Goal: Task Accomplishment & Management: Manage account settings

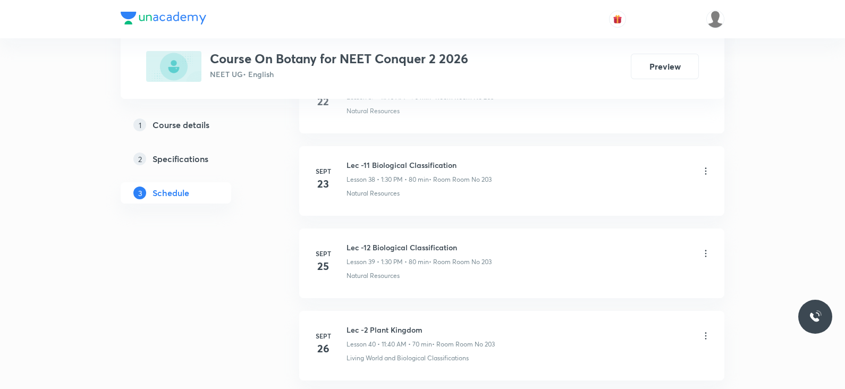
scroll to position [3833, 0]
click at [375, 242] on h6 "Lec -3 Plant Kingdom" at bounding box center [419, 247] width 144 height 11
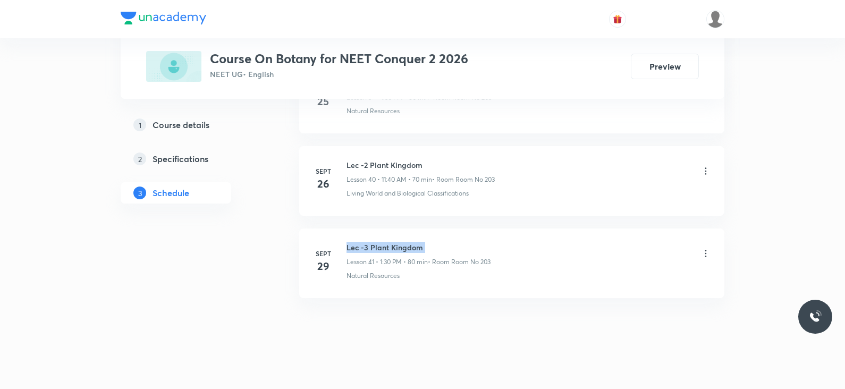
click at [375, 242] on h6 "Lec -3 Plant Kingdom" at bounding box center [419, 247] width 144 height 11
copy h6 "Lec -3 Plant Kingdom"
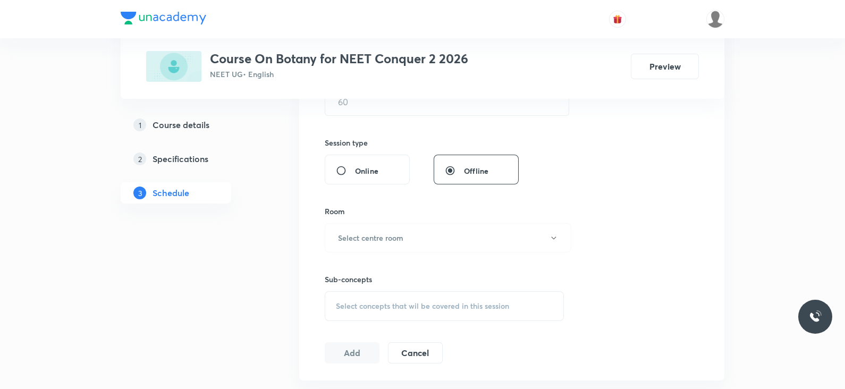
scroll to position [0, 0]
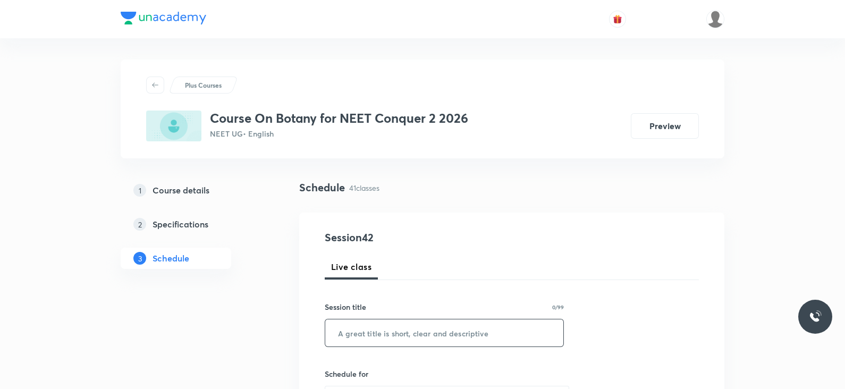
click at [367, 331] on input "text" at bounding box center [444, 333] width 238 height 27
paste input "Lec -3 Plant Kingdom"
click at [363, 333] on input "Lec -3 Plant Kingdom" at bounding box center [444, 333] width 238 height 27
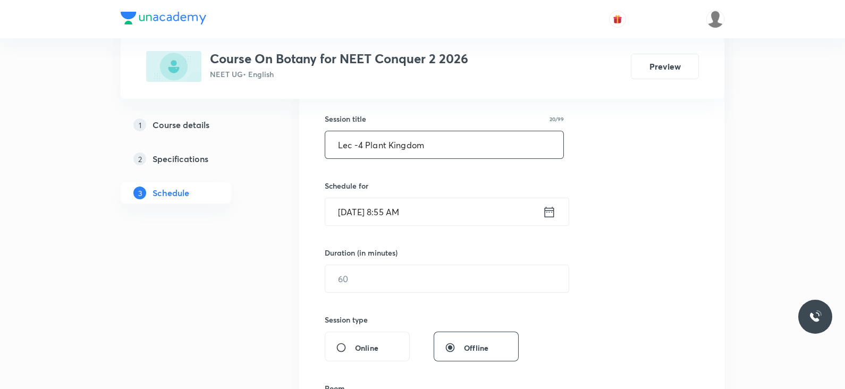
scroll to position [189, 0]
type input "Lec -4 Plant Kingdom"
click at [553, 211] on icon at bounding box center [549, 211] width 13 height 15
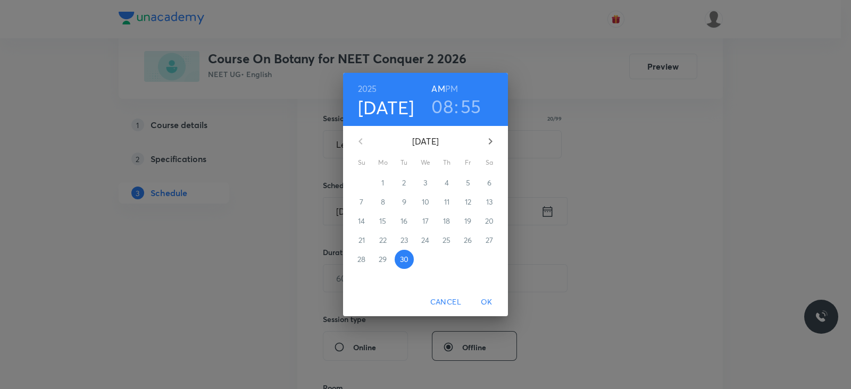
click at [439, 111] on h3 "08" at bounding box center [442, 106] width 22 height 22
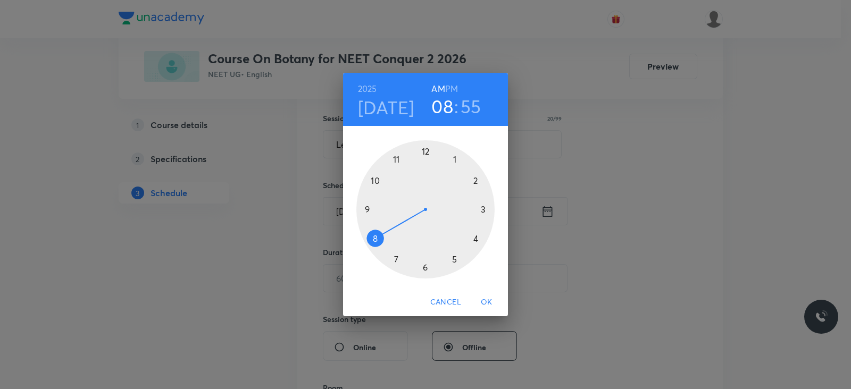
click at [375, 180] on div at bounding box center [425, 209] width 138 height 138
click at [473, 238] on div at bounding box center [425, 209] width 138 height 138
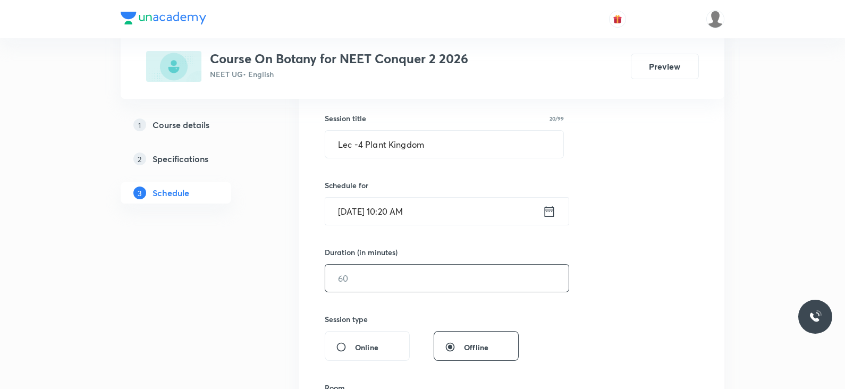
click at [396, 284] on input "text" at bounding box center [446, 278] width 243 height 27
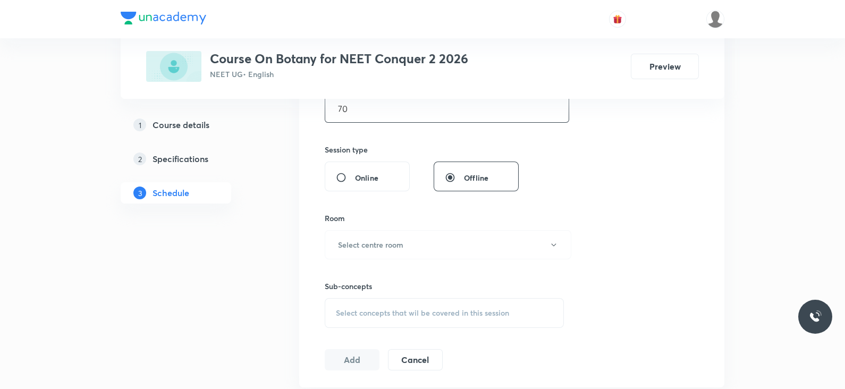
scroll to position [359, 0]
type input "70"
click at [402, 253] on button "Select centre room" at bounding box center [448, 244] width 247 height 29
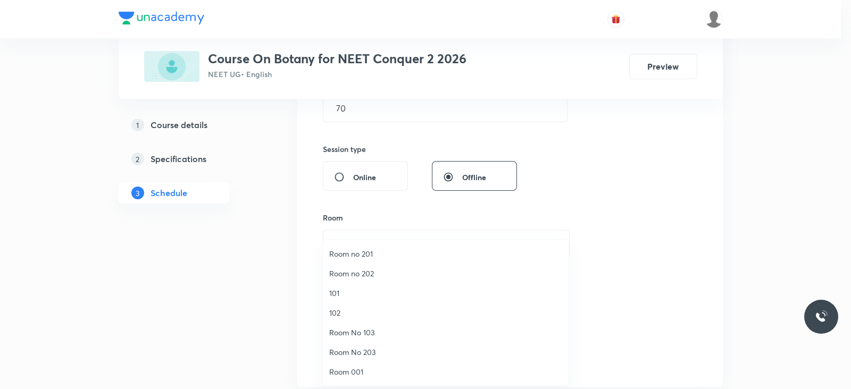
click at [360, 257] on span "Room no 201" at bounding box center [445, 253] width 233 height 11
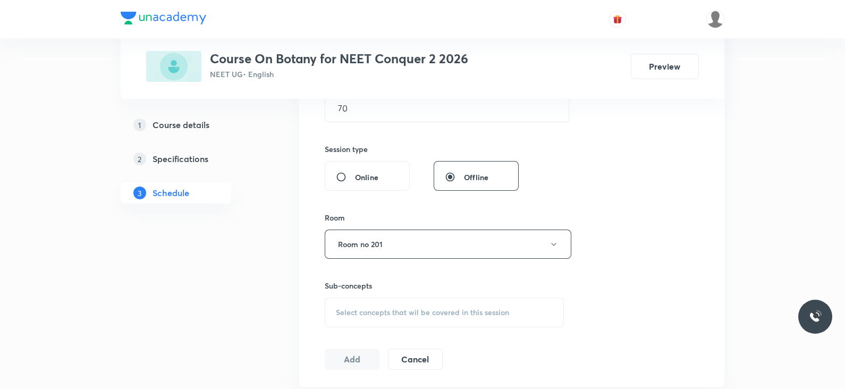
scroll to position [417, 0]
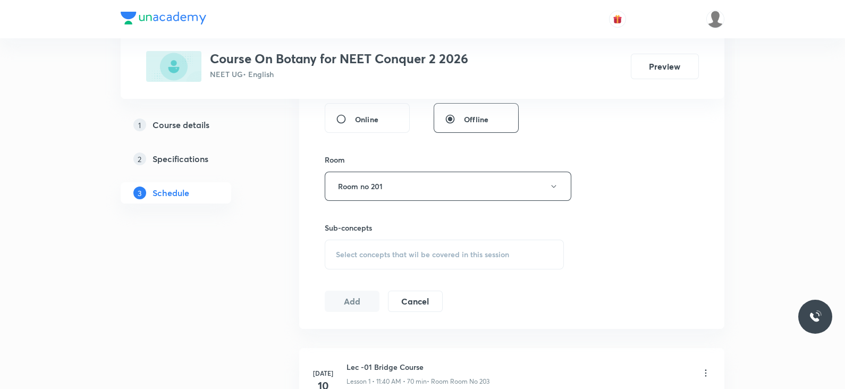
click at [406, 238] on div "Sub-concepts Select concepts that wil be covered in this session" at bounding box center [444, 245] width 239 height 47
click at [403, 248] on div "Select concepts that wil be covered in this session" at bounding box center [444, 255] width 239 height 30
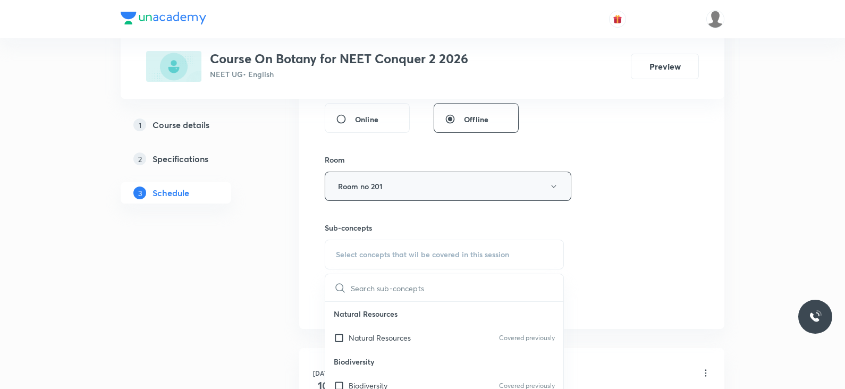
click at [400, 187] on button "Room no 201" at bounding box center [448, 186] width 247 height 29
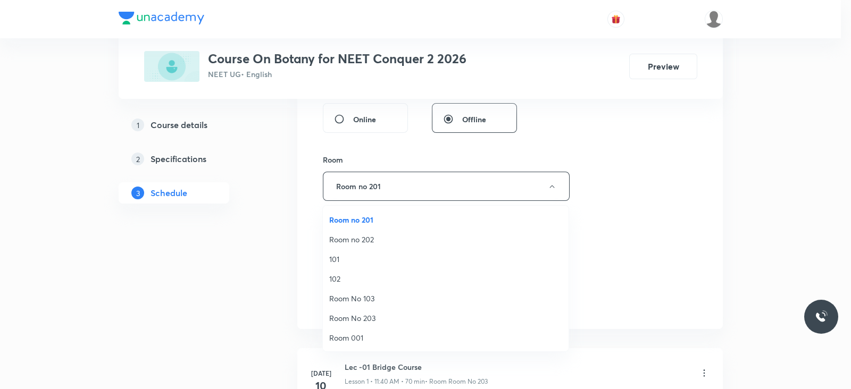
click at [369, 311] on li "Room No 203" at bounding box center [446, 318] width 246 height 20
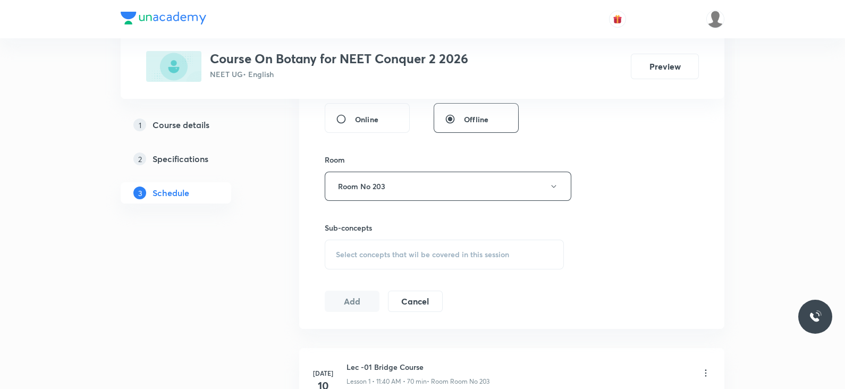
click at [417, 255] on span "Select concepts that wil be covered in this session" at bounding box center [422, 254] width 173 height 9
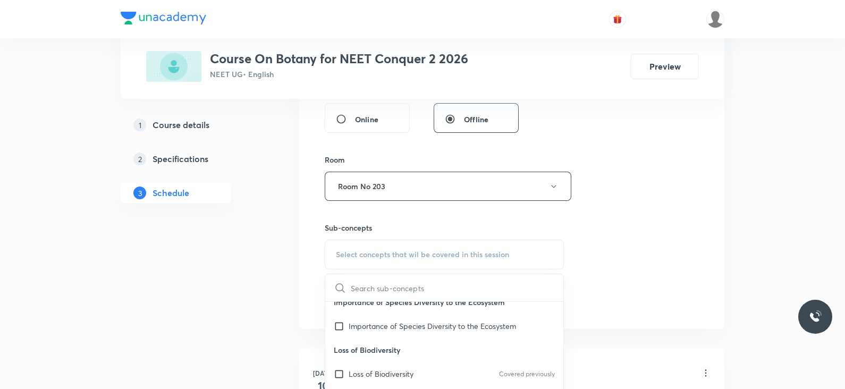
scroll to position [208, 0]
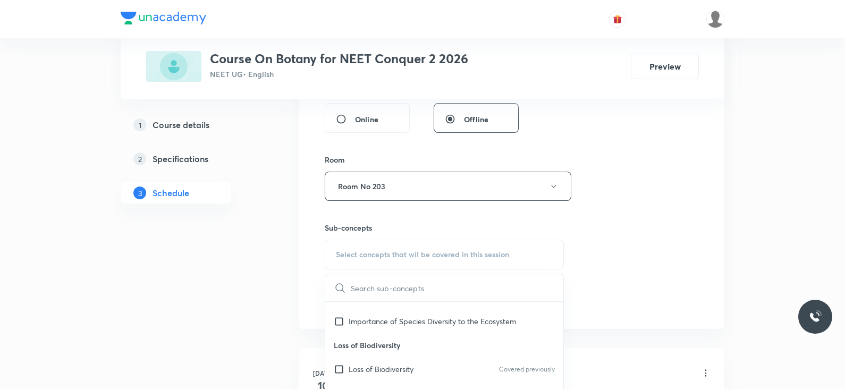
click at [374, 366] on p "Loss of Biodiversity" at bounding box center [381, 369] width 65 height 11
checkbox input "true"
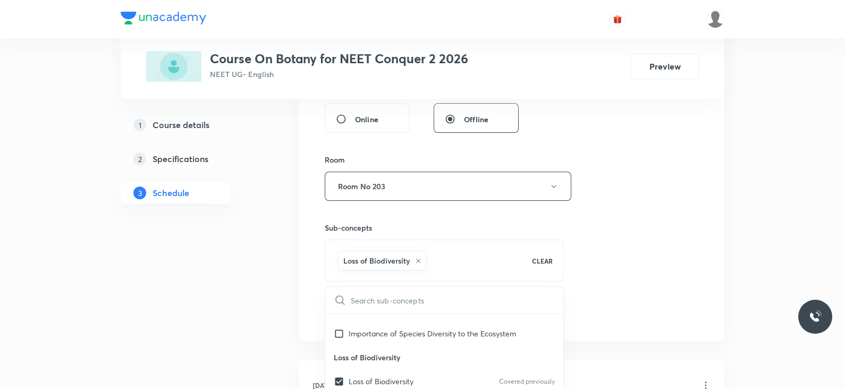
click at [615, 255] on div "Session 42 Live class Session title 20/99 Lec -4 Plant Kingdom ​ Schedule for S…" at bounding box center [512, 68] width 374 height 511
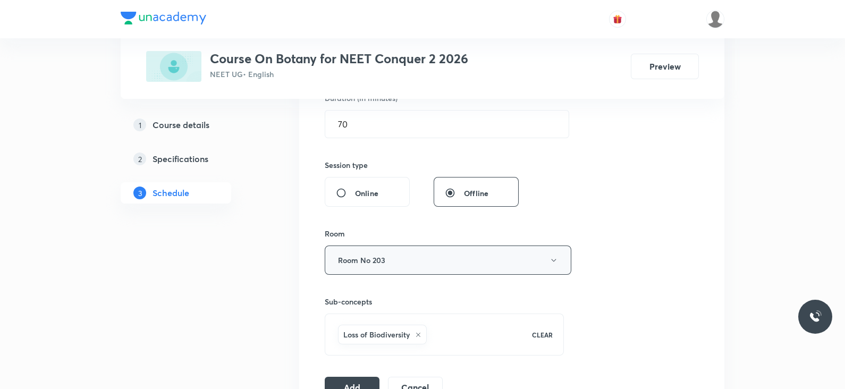
scroll to position [347, 0]
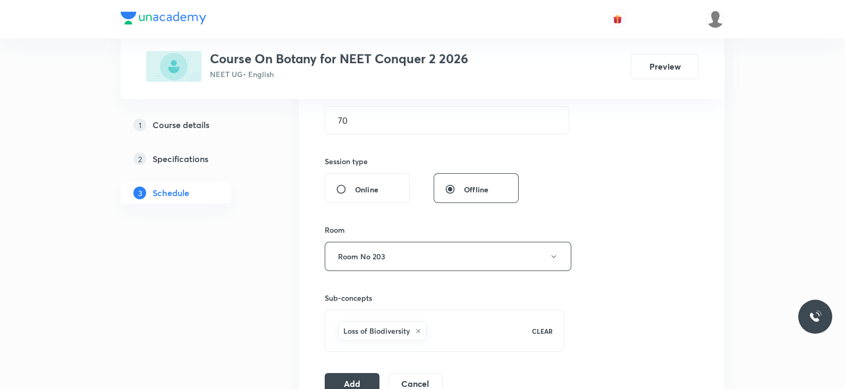
click at [418, 330] on icon at bounding box center [418, 331] width 6 height 6
click at [407, 321] on span "Select concepts that wil be covered in this session" at bounding box center [422, 325] width 173 height 9
type input "Lec -3 Plant Kingdom"
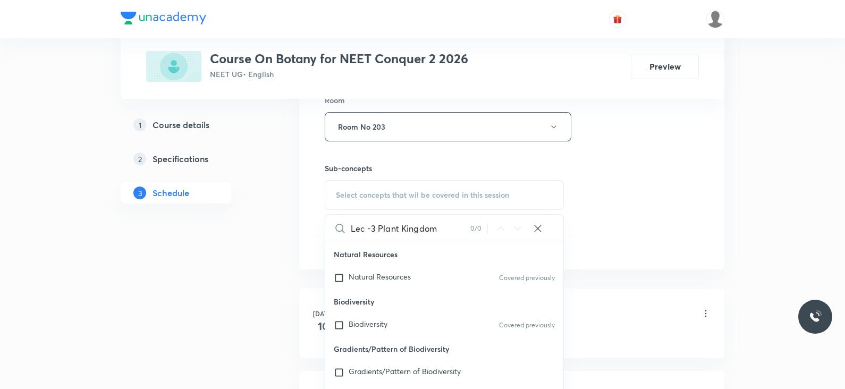
scroll to position [477, 0]
drag, startPoint x: 376, startPoint y: 228, endPoint x: 313, endPoint y: 225, distance: 63.3
click at [313, 225] on div "Session 42 Live class Session title 20/99 Lec -4 Plant Kingdom ​ Schedule for S…" at bounding box center [511, 2] width 425 height 533
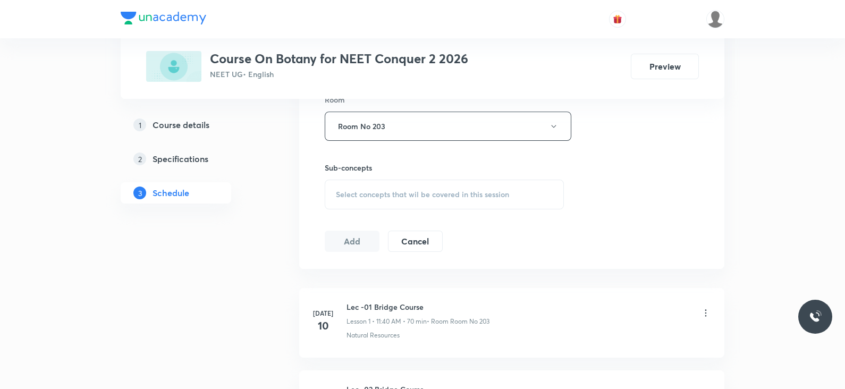
click at [375, 190] on span "Select concepts that wil be covered in this session" at bounding box center [422, 194] width 173 height 9
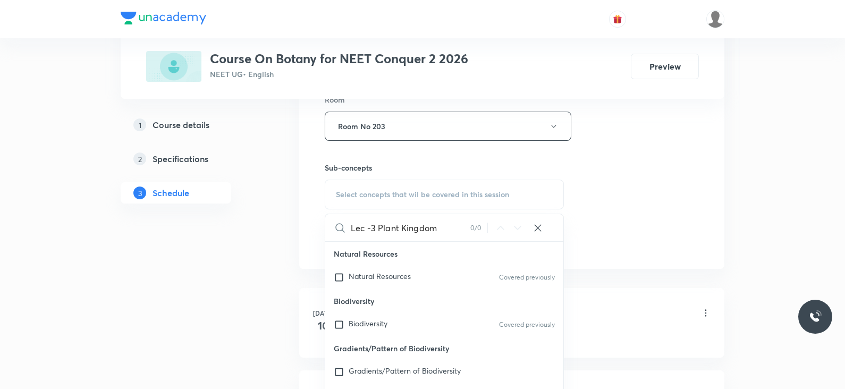
drag, startPoint x: 375, startPoint y: 224, endPoint x: 351, endPoint y: 230, distance: 24.6
click at [351, 230] on input "Lec -3 Plant Kingdom" at bounding box center [411, 227] width 120 height 27
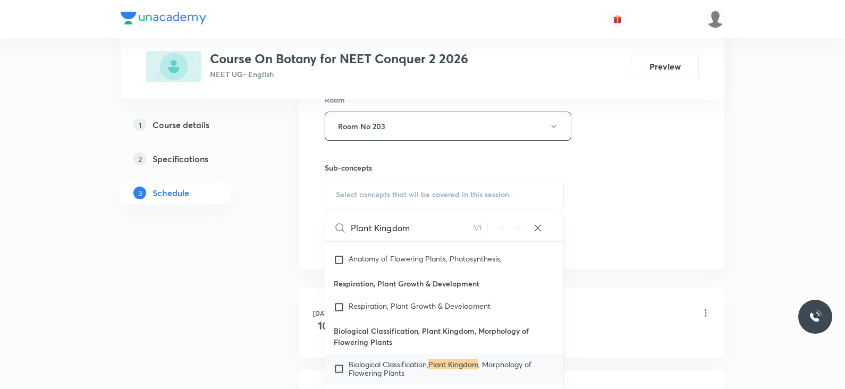
scroll to position [5210, 0]
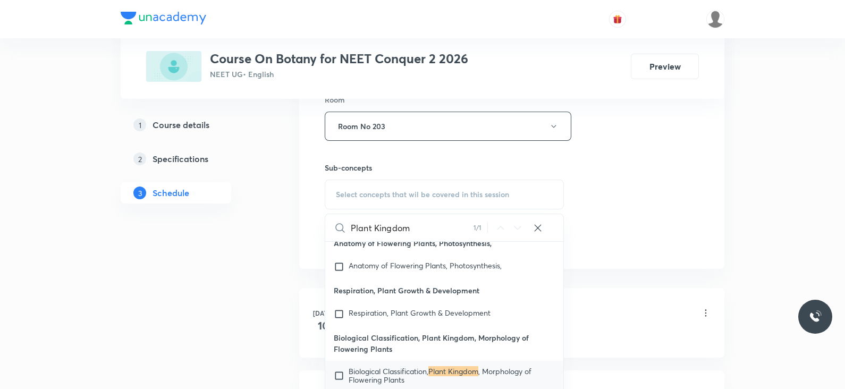
type input "Plant Kingdom"
click at [335, 367] on input "checkbox" at bounding box center [341, 375] width 15 height 17
checkbox input "true"
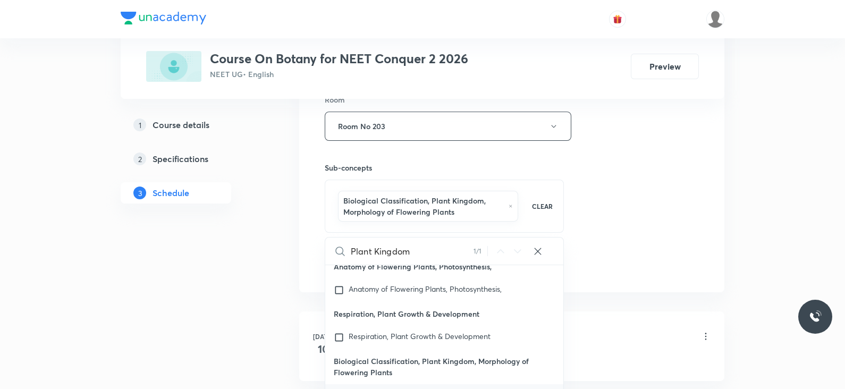
click at [591, 243] on div "Session 42 Live class Session title 20/99 Lec -4 Plant Kingdom ​ Schedule for S…" at bounding box center [512, 14] width 374 height 523
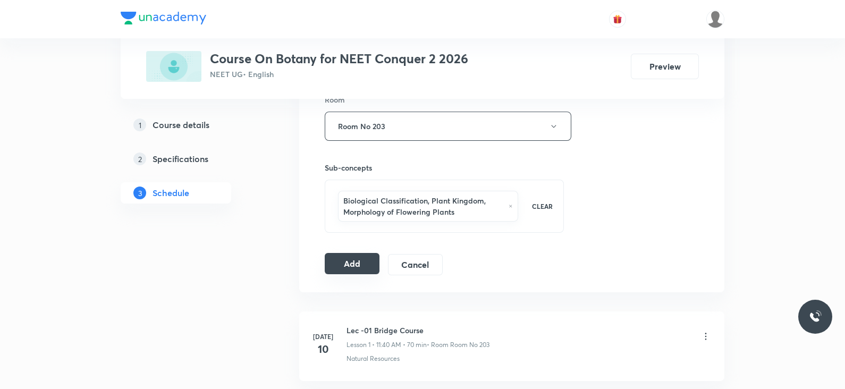
click at [342, 271] on button "Add" at bounding box center [352, 263] width 55 height 21
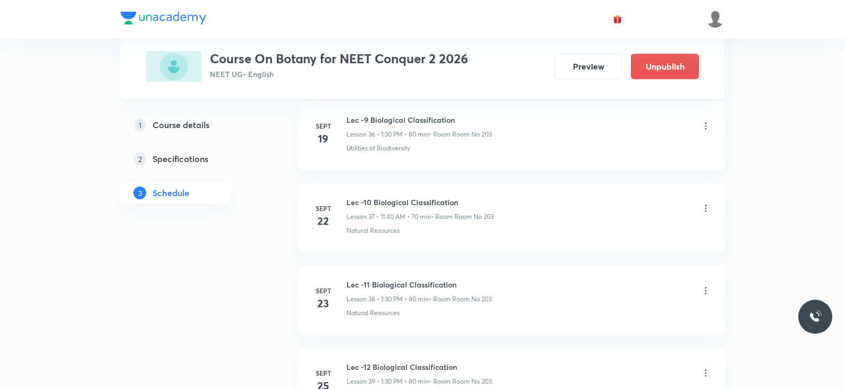
scroll to position [3427, 0]
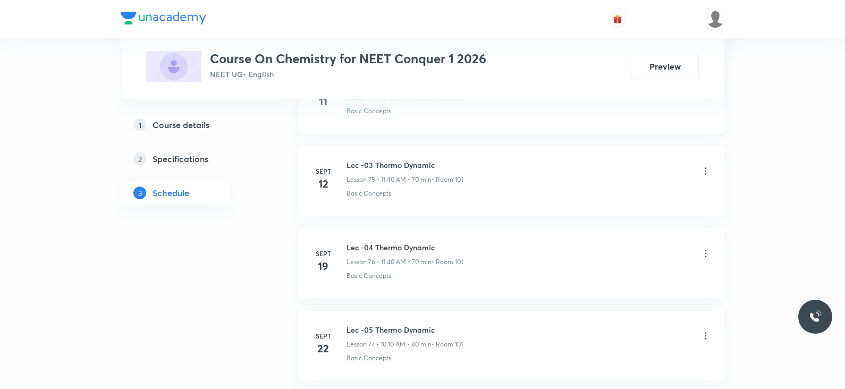
scroll to position [7038, 0]
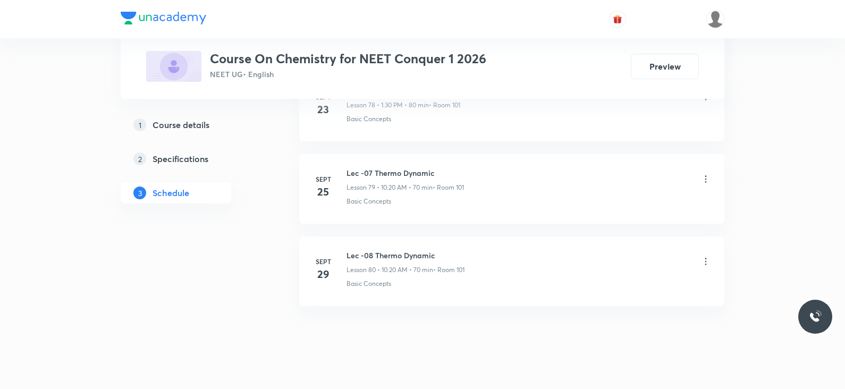
click at [377, 250] on h6 "Lec -08 Thermo Dynamic" at bounding box center [406, 255] width 118 height 11
copy h6 "Lec -08 Thermo Dynamic"
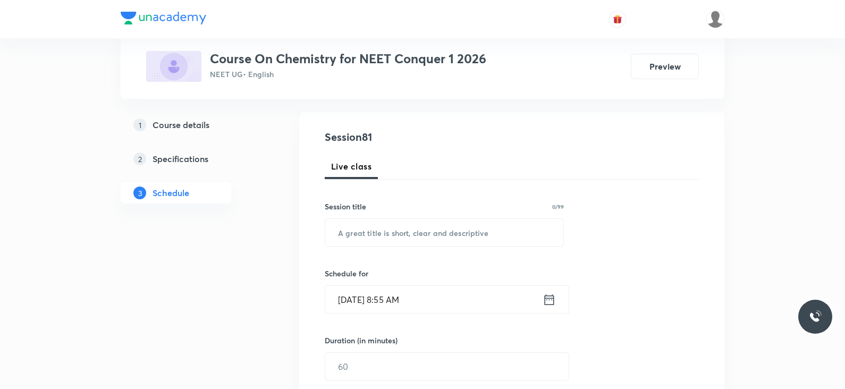
scroll to position [0, 0]
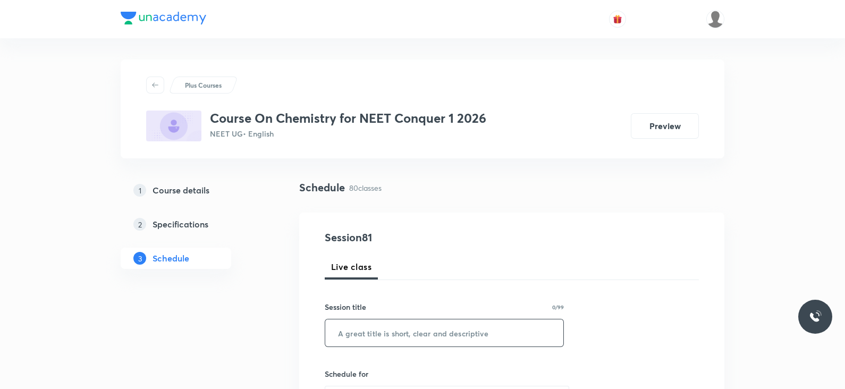
click at [361, 334] on input "text" at bounding box center [444, 333] width 238 height 27
paste input "Lec -08 Thermo Dynamic"
click at [367, 331] on input "Lec -08 Thermo Dynamic" at bounding box center [444, 333] width 238 height 27
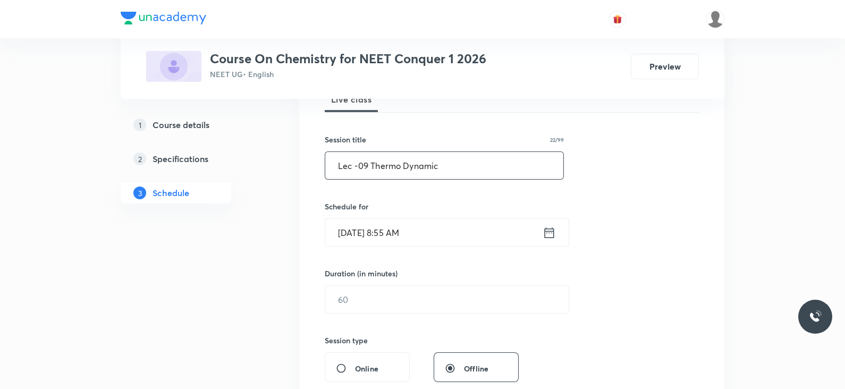
scroll to position [170, 0]
type input "Lec -09 Thermo Dynamic"
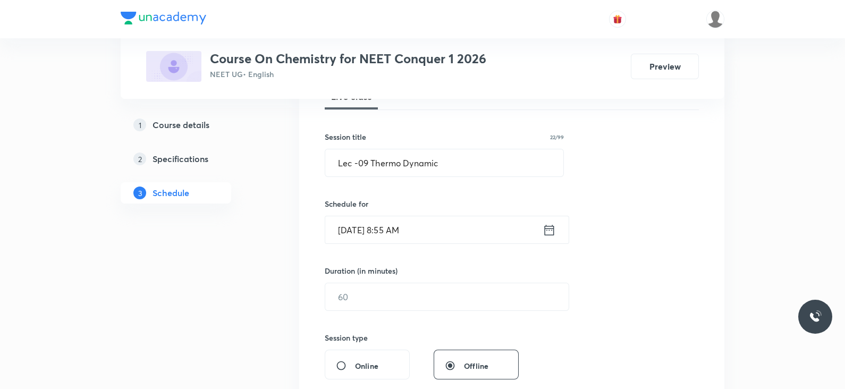
click at [547, 236] on icon at bounding box center [549, 230] width 13 height 15
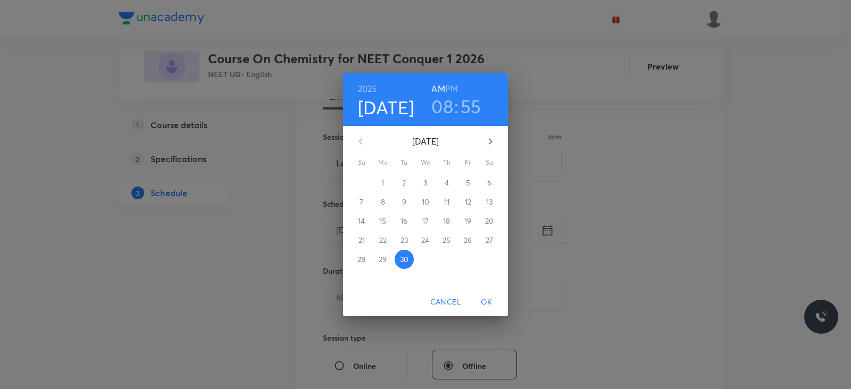
click at [443, 105] on h3 "08" at bounding box center [442, 106] width 22 height 22
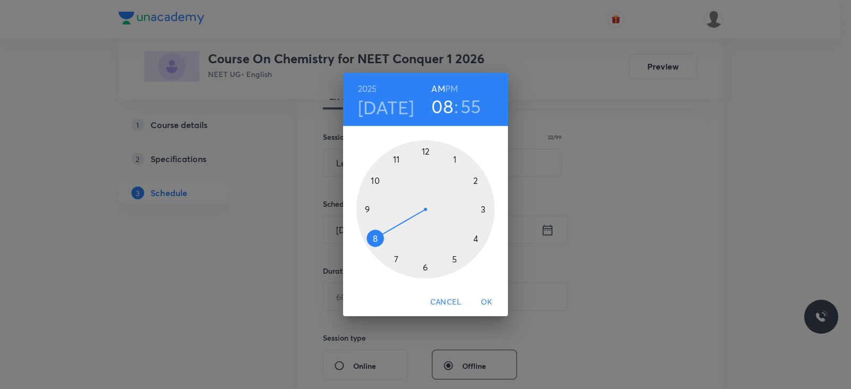
click at [376, 180] on div at bounding box center [425, 209] width 138 height 138
click at [474, 240] on div at bounding box center [425, 209] width 138 height 138
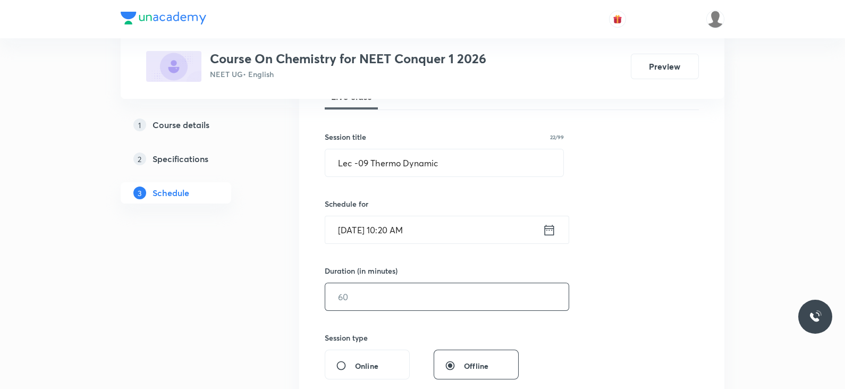
click at [376, 299] on input "text" at bounding box center [446, 296] width 243 height 27
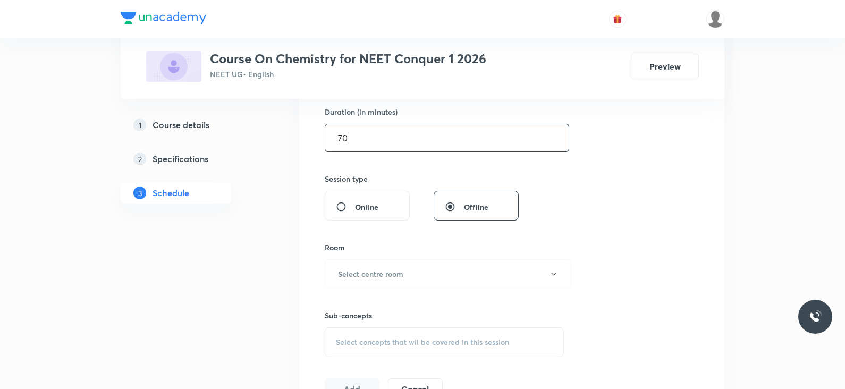
scroll to position [330, 0]
type input "70"
click at [377, 289] on div "Sub-concepts Select concepts that wil be covered in this session" at bounding box center [444, 322] width 239 height 69
click at [371, 271] on h6 "Select centre room" at bounding box center [370, 273] width 65 height 11
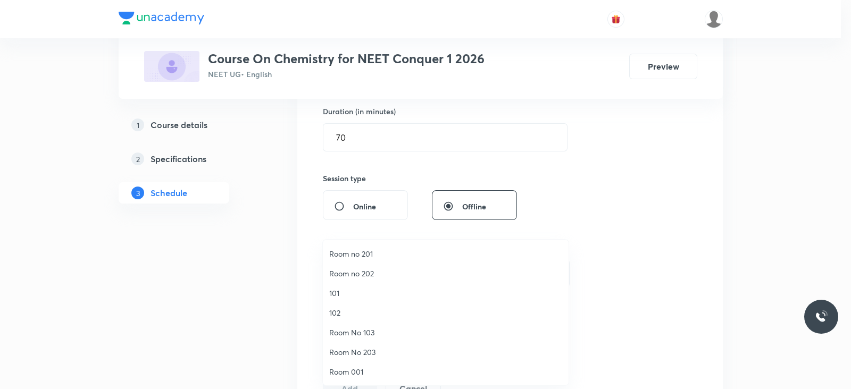
click at [340, 285] on li "101" at bounding box center [446, 293] width 246 height 20
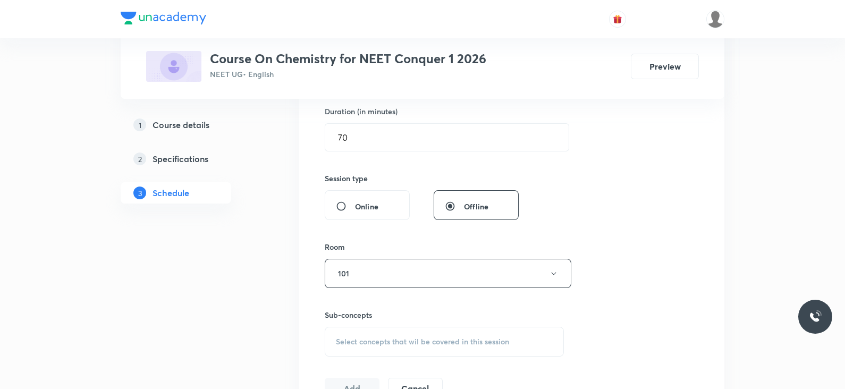
click at [414, 329] on div "Select concepts that wil be covered in this session" at bounding box center [444, 342] width 239 height 30
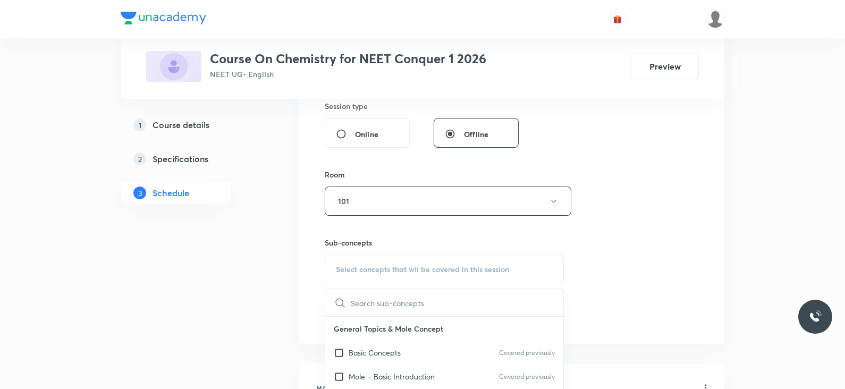
scroll to position [423, 0]
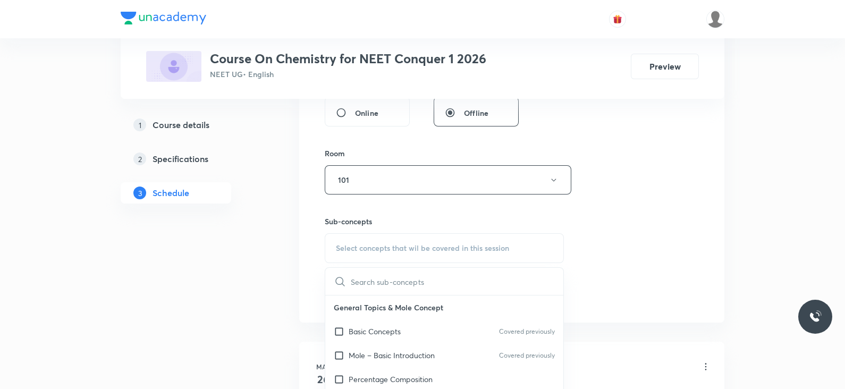
click at [390, 334] on p "Basic Concepts" at bounding box center [375, 331] width 52 height 11
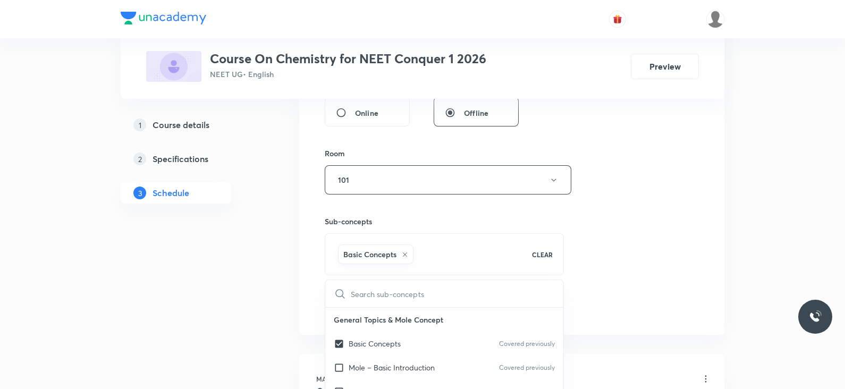
click at [602, 239] on div "Session 81 Live class Session title 22/99 Lec -09 Thermo Dynamic ​ Schedule for…" at bounding box center [512, 61] width 374 height 511
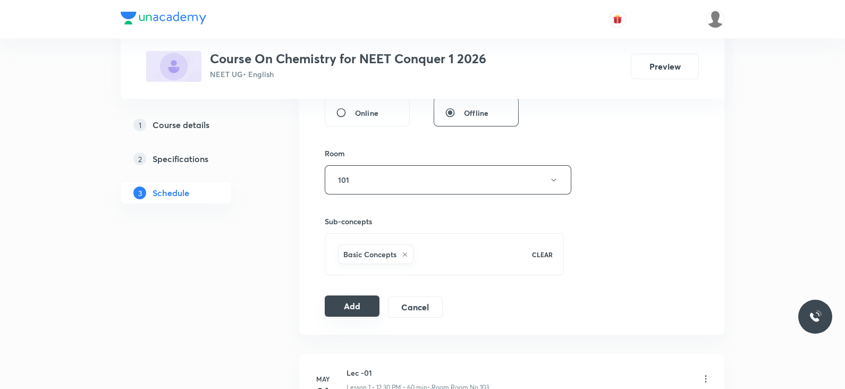
click at [343, 303] on button "Add" at bounding box center [352, 306] width 55 height 21
